Goal: Communication & Community: Answer question/provide support

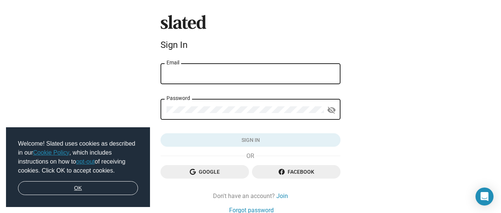
click at [109, 184] on link "OK" at bounding box center [78, 188] width 120 height 14
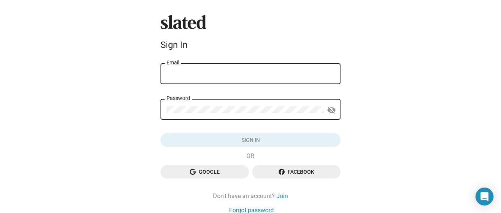
click at [175, 173] on span "Google" at bounding box center [204, 171] width 76 height 13
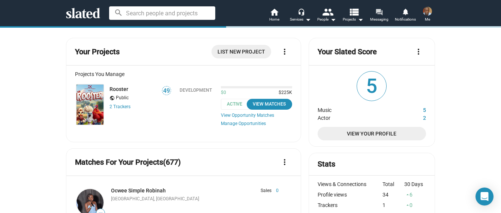
click at [382, 12] on mat-icon "forum" at bounding box center [378, 11] width 7 height 7
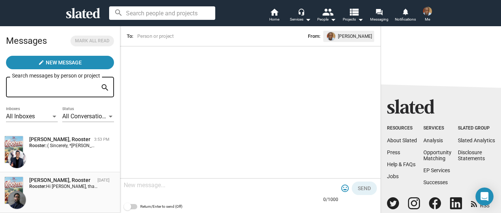
click at [66, 184] on div "Poya Shohani, Rooster" at bounding box center [61, 180] width 65 height 7
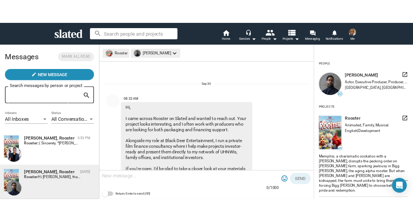
scroll to position [251, 0]
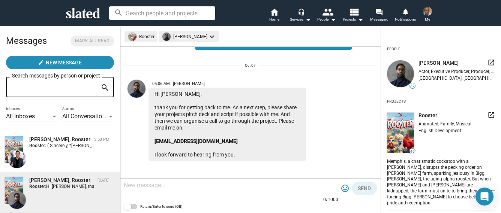
drag, startPoint x: 255, startPoint y: 140, endPoint x: 154, endPoint y: 137, distance: 100.9
click at [154, 138] on div "Hi Greg, thank you for getting back to me. As a next step, please share your pr…" at bounding box center [226, 124] width 157 height 73
copy div "pshohani@blackdeerentertainment.com"
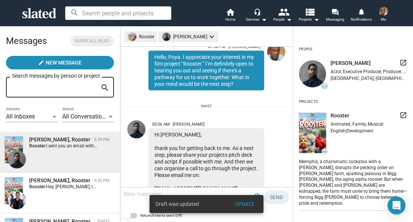
scroll to position [357, 0]
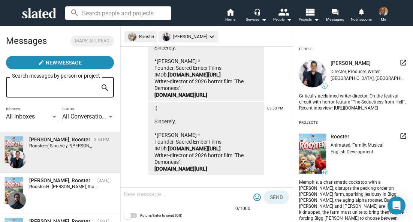
scroll to position [807, 0]
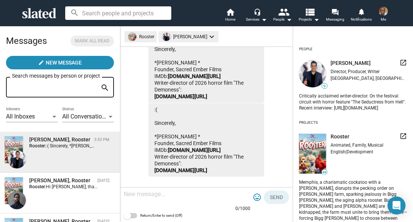
click at [161, 195] on textarea at bounding box center [187, 193] width 127 height 7
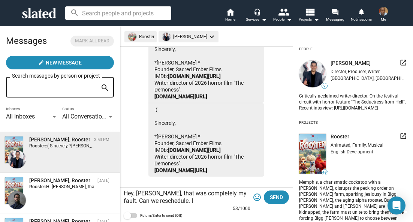
click at [238, 190] on textarea "Hey, [PERSON_NAME], that was completely my fault. Can we reschedule. I" at bounding box center [187, 197] width 127 height 15
click at [240, 202] on textarea "Hey, [PERSON_NAME], that was completely my fault. I sincerely apologize. Can we…" at bounding box center [187, 197] width 127 height 15
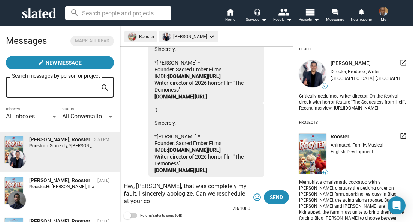
scroll to position [814, 0]
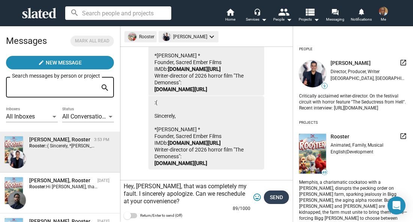
type textarea "Hey, [PERSON_NAME], that was completely my fault. I sincerely apologize. Can we…"
click at [273, 201] on span "Send" at bounding box center [276, 196] width 13 height 13
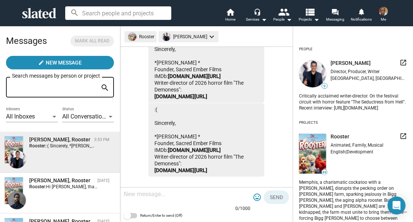
scroll to position [853, 0]
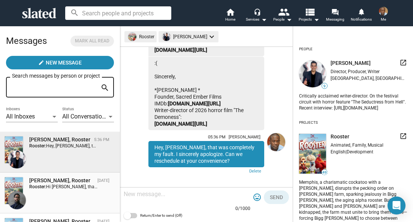
click at [87, 187] on span "Hi [PERSON_NAME], thank you for getting back to me. As a next step, please shar…" at bounding box center [335, 186] width 579 height 5
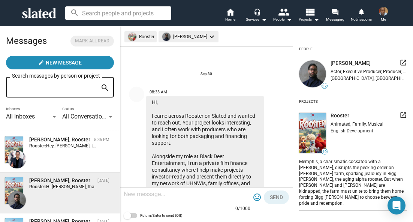
scroll to position [290, 0]
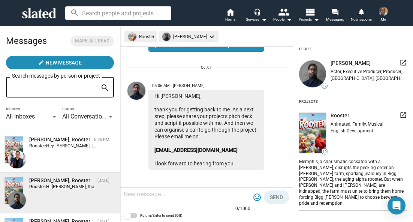
click at [208, 198] on div at bounding box center [187, 195] width 127 height 22
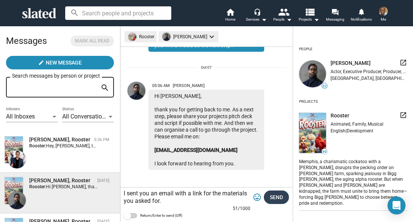
type textarea "I sent you an email with a link for the materials you asked for."
click at [273, 198] on span "Send" at bounding box center [276, 196] width 13 height 13
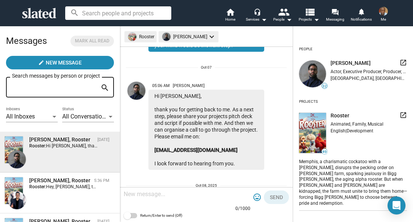
scroll to position [357, 0]
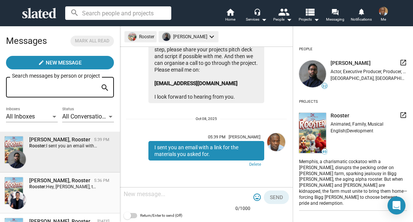
click at [88, 189] on span "Hey, [PERSON_NAME], that was completely my fault. I sincerely apologize. Can we…" at bounding box center [161, 186] width 231 height 5
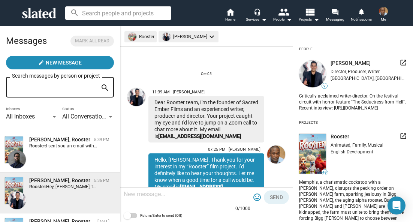
scroll to position [853, 0]
